Goal: Task Accomplishment & Management: Manage account settings

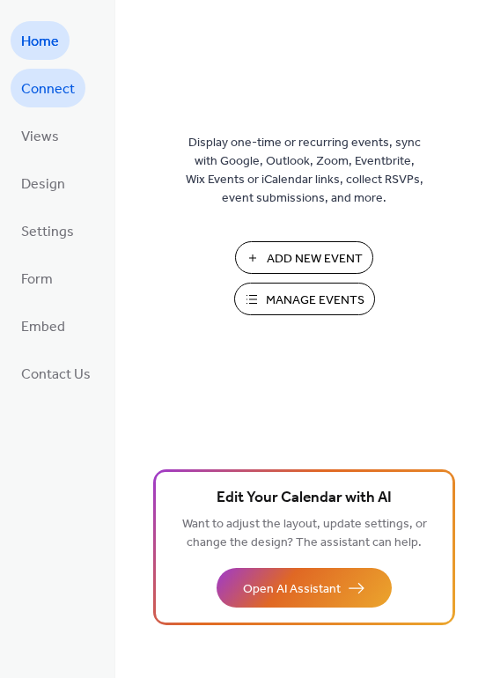
click at [43, 96] on span "Connect" at bounding box center [48, 90] width 54 height 28
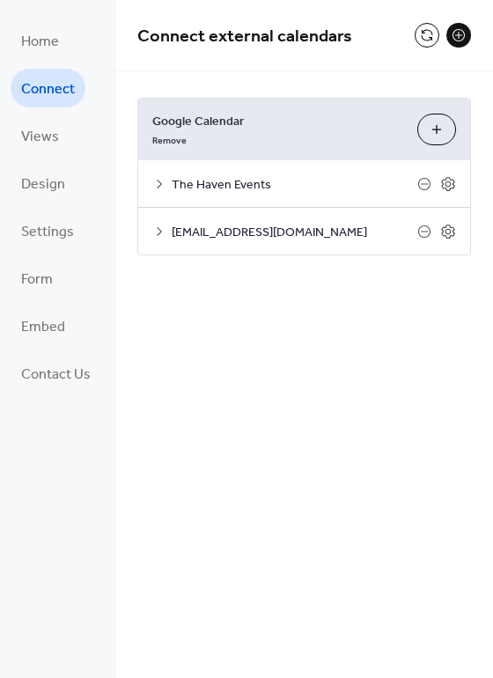
click at [155, 184] on icon at bounding box center [159, 184] width 14 height 14
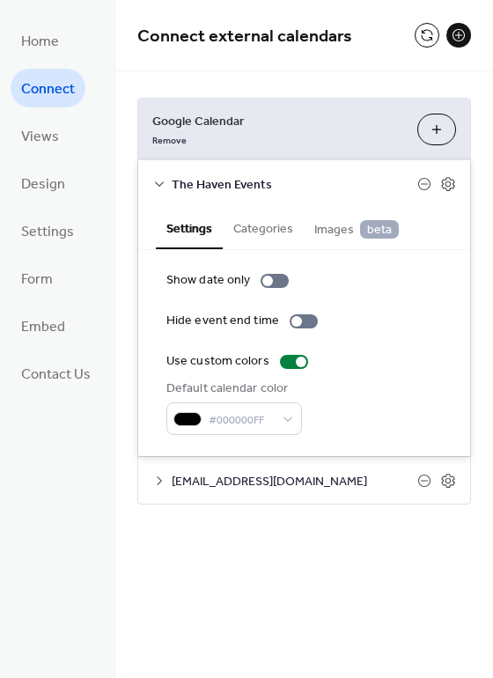
click at [158, 177] on icon at bounding box center [159, 184] width 14 height 14
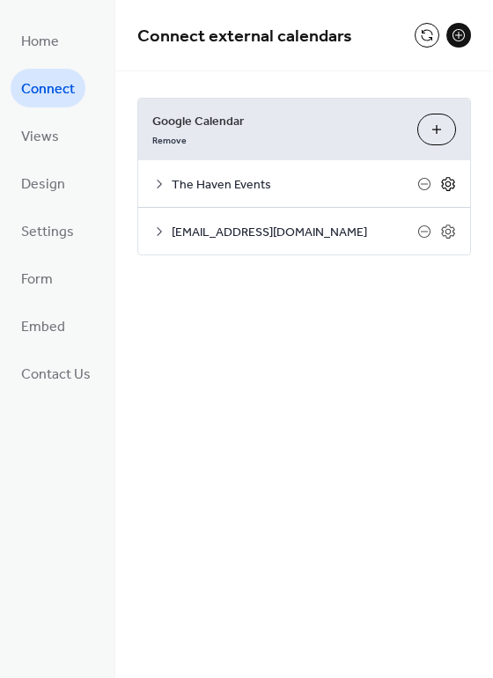
click at [446, 184] on icon at bounding box center [449, 184] width 6 height 6
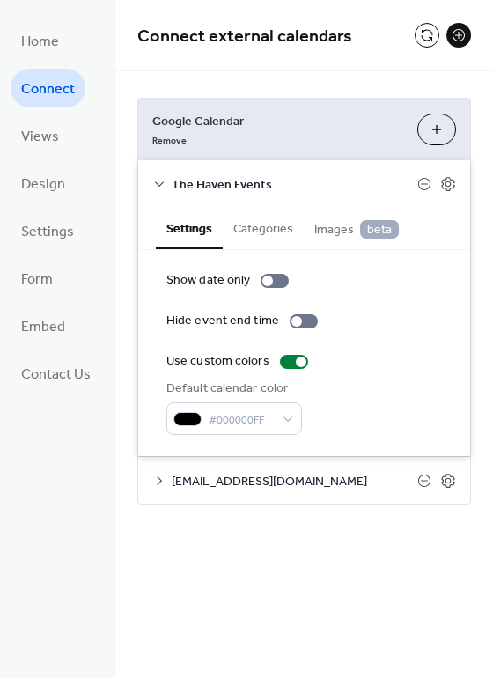
click at [276, 229] on button "Categories" at bounding box center [263, 227] width 81 height 41
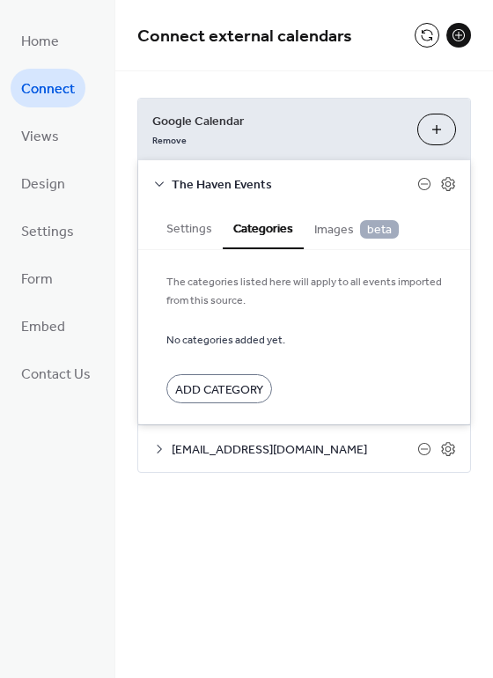
click at [324, 234] on span "Images beta" at bounding box center [356, 229] width 85 height 19
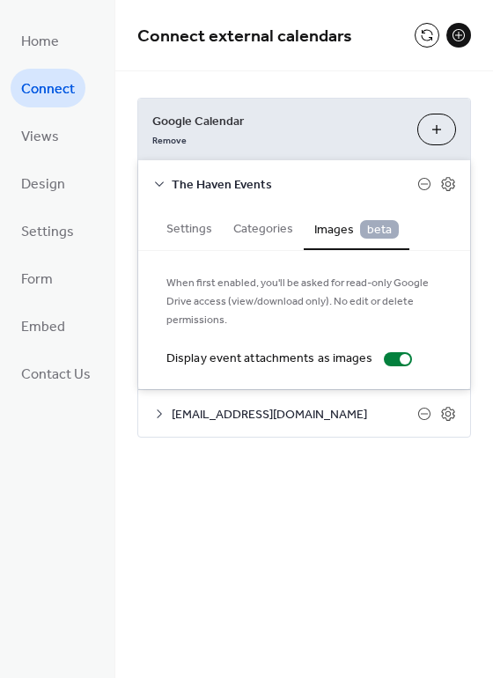
click at [205, 237] on button "Settings" at bounding box center [189, 227] width 67 height 41
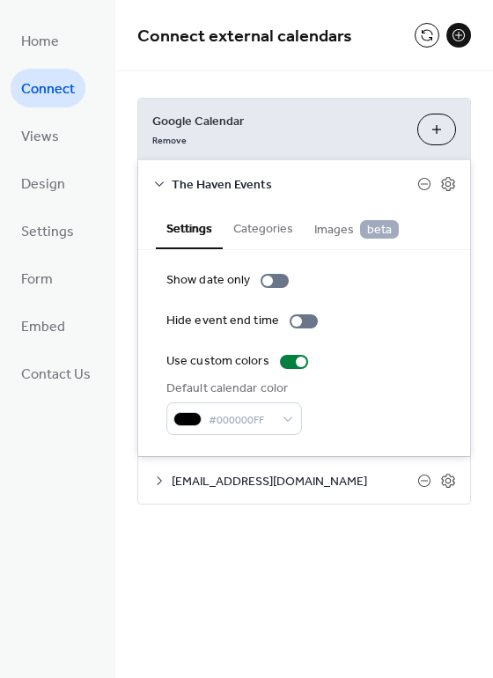
click at [158, 182] on icon at bounding box center [159, 184] width 14 height 14
